Goal: Navigation & Orientation: Find specific page/section

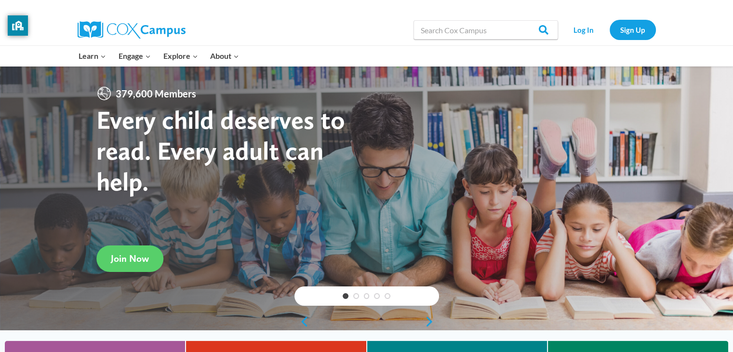
click at [579, 57] on div at bounding box center [557, 56] width 208 height 20
click at [584, 31] on link "Log In" at bounding box center [584, 30] width 42 height 20
click at [366, 54] on div "Learn Expand PK-5 Structured Literacy Program En español Early Care and Learnin…" at bounding box center [263, 56] width 380 height 20
click at [585, 27] on link "Log In" at bounding box center [584, 30] width 42 height 20
